Goal: Task Accomplishment & Management: Use online tool/utility

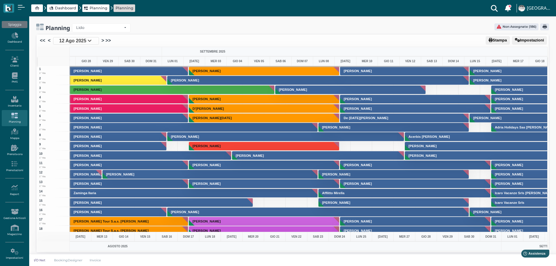
scroll to position [0, 340]
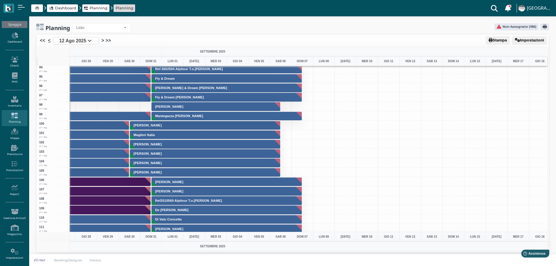
click at [49, 39] on link "<" at bounding box center [49, 40] width 3 height 7
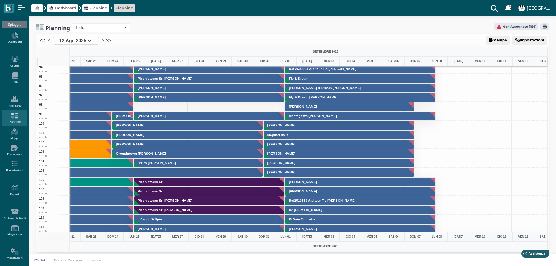
scroll to position [0, 0]
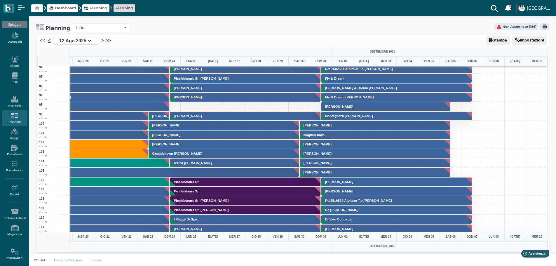
click at [49, 41] on link "<" at bounding box center [49, 40] width 3 height 7
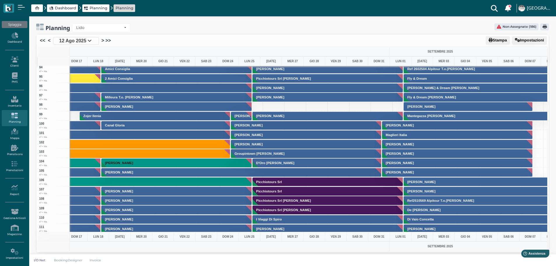
scroll to position [0, 6]
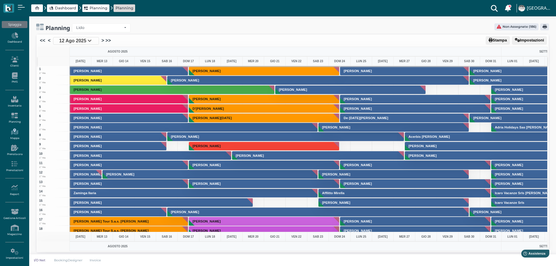
click at [18, 133] on icon at bounding box center [14, 131] width 25 height 6
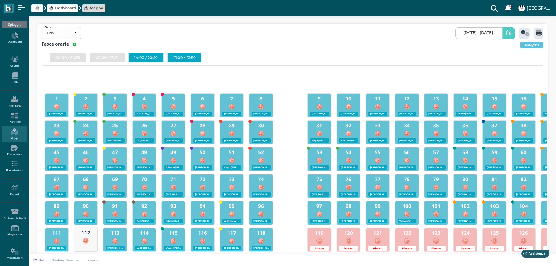
click at [184, 55] on div "21:00 / 23:59" at bounding box center [184, 58] width 34 height 10
checkbox input "false"
click at [523, 34] on icon at bounding box center [525, 33] width 8 height 7
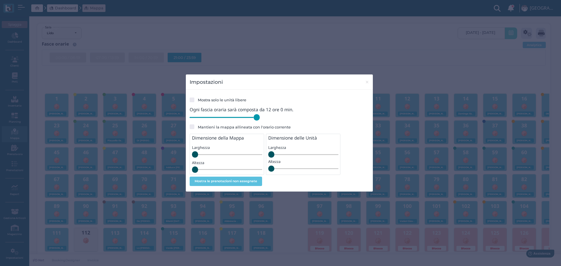
drag, startPoint x: 229, startPoint y: 116, endPoint x: 288, endPoint y: 120, distance: 58.5
type input "720"
click at [260, 120] on input "range" at bounding box center [224, 117] width 70 height 6
click at [366, 81] on span "×" at bounding box center [367, 82] width 4 height 8
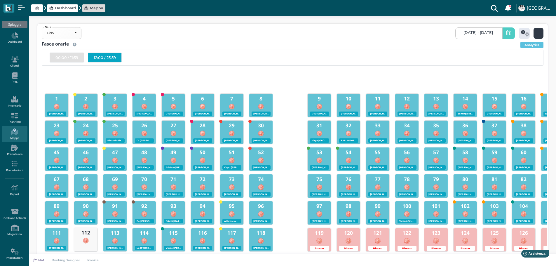
click at [537, 35] on icon at bounding box center [539, 33] width 7 height 7
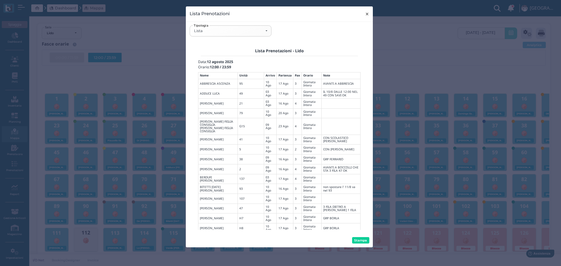
click at [366, 12] on span "×" at bounding box center [367, 14] width 4 height 8
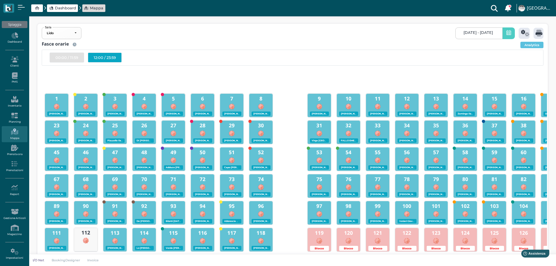
click at [111, 58] on div "12:00 / 23:59" at bounding box center [105, 58] width 34 height 10
click at [527, 34] on icon at bounding box center [525, 33] width 8 height 7
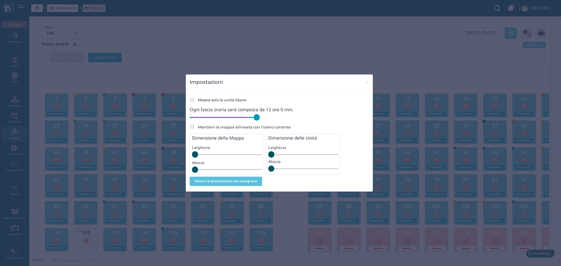
drag, startPoint x: 255, startPoint y: 117, endPoint x: 289, endPoint y: 119, distance: 33.9
click at [260, 119] on input "range" at bounding box center [224, 117] width 70 height 6
drag, startPoint x: 474, startPoint y: 71, endPoint x: 504, endPoint y: 51, distance: 36.2
click at [475, 70] on div "Impostazioni × Mostra solo le unità libere Ogni fascia oraria sarà composta da …" at bounding box center [280, 133] width 561 height 266
click at [368, 81] on span "×" at bounding box center [367, 82] width 4 height 8
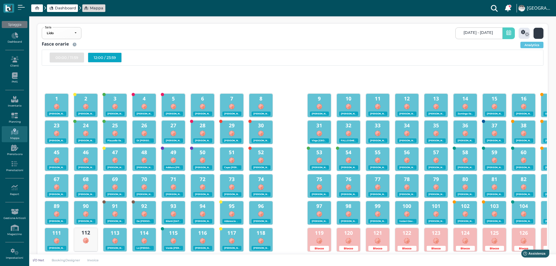
click at [537, 34] on icon at bounding box center [539, 33] width 7 height 7
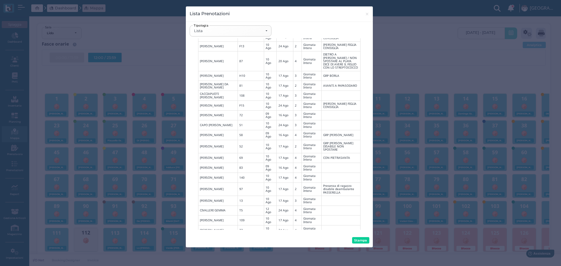
scroll to position [179, 0]
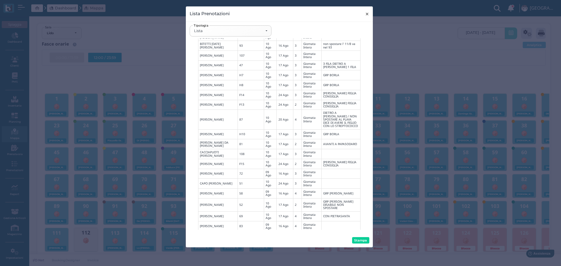
click at [368, 13] on span "×" at bounding box center [367, 14] width 4 height 8
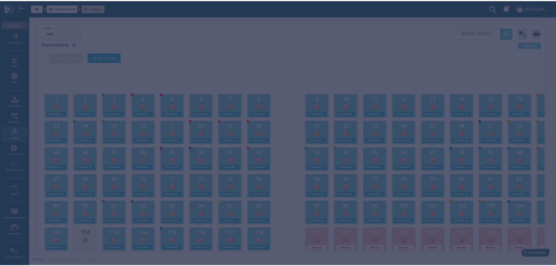
scroll to position [0, 0]
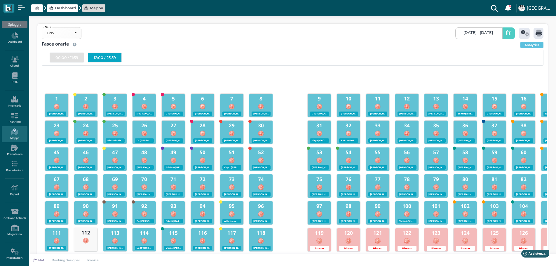
click at [485, 35] on link "[DATE] - [DATE]" at bounding box center [478, 33] width 47 height 12
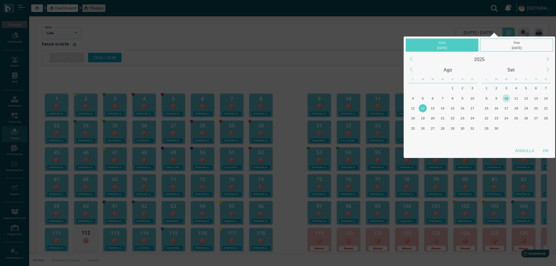
drag, startPoint x: 472, startPoint y: 108, endPoint x: 509, endPoint y: 96, distance: 38.4
click at [472, 109] on div "17" at bounding box center [473, 108] width 8 height 8
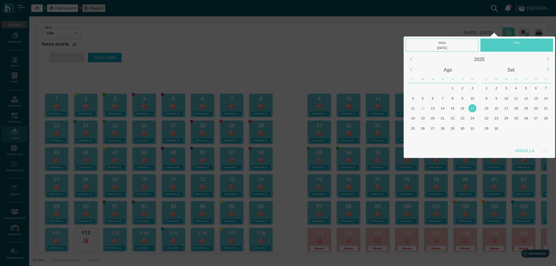
click at [520, 44] on div "Fine" at bounding box center [517, 45] width 73 height 13
click at [475, 107] on div "17" at bounding box center [473, 108] width 8 height 8
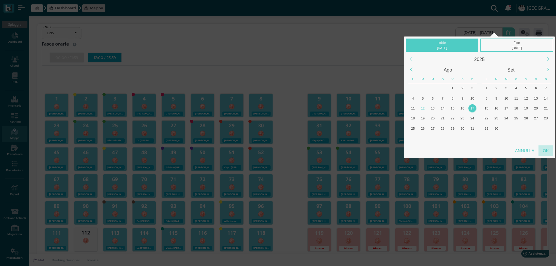
click at [549, 151] on div "OK" at bounding box center [546, 150] width 15 height 11
type input "[DATE] - [DATE]"
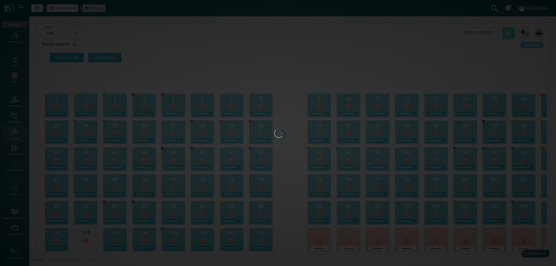
scroll to position [0, 53]
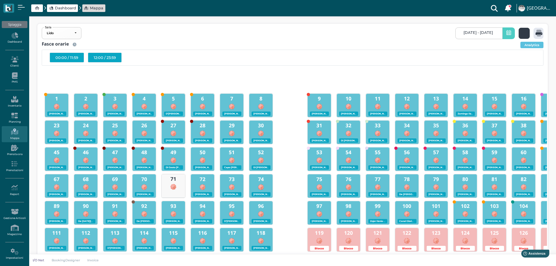
click at [528, 32] on icon at bounding box center [525, 33] width 8 height 7
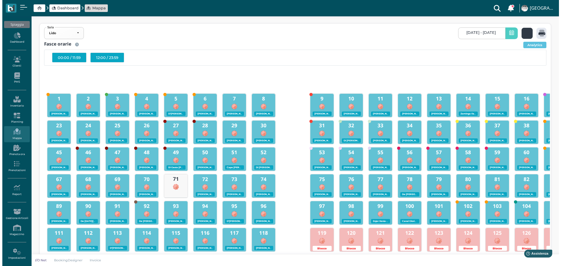
scroll to position [0, 0]
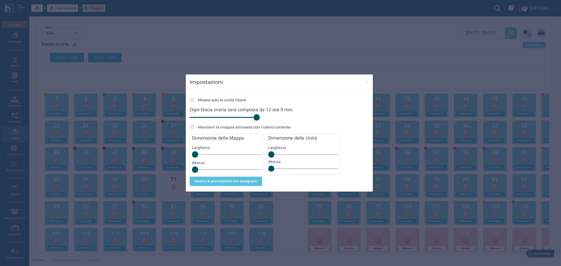
click at [425, 61] on div "Impostazioni × Mostra solo le unità libere Ogni fascia oraria sarà composta da …" at bounding box center [280, 133] width 561 height 266
click at [542, 33] on div "Impostazioni × Mostra solo le unità libere Ogni fascia oraria sarà composta da …" at bounding box center [280, 133] width 561 height 266
click at [367, 81] on span "×" at bounding box center [367, 82] width 4 height 8
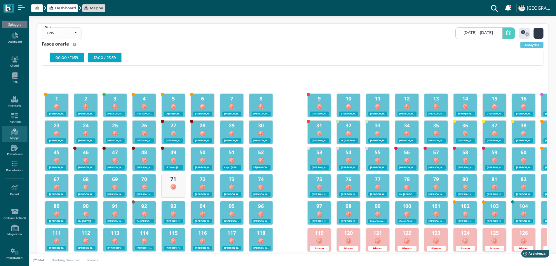
click at [536, 33] on icon at bounding box center [539, 33] width 7 height 7
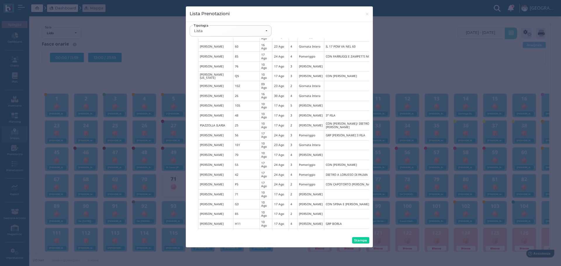
scroll to position [2549, 0]
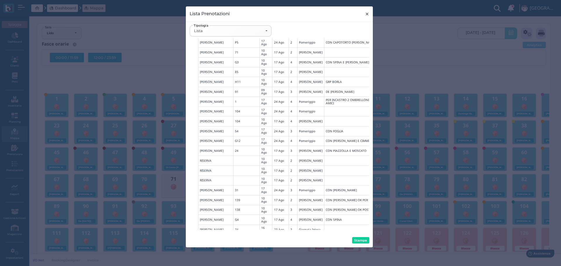
click at [367, 13] on span "×" at bounding box center [367, 14] width 4 height 8
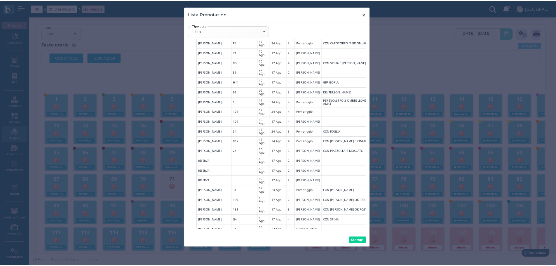
scroll to position [0, 0]
